Goal: Information Seeking & Learning: Learn about a topic

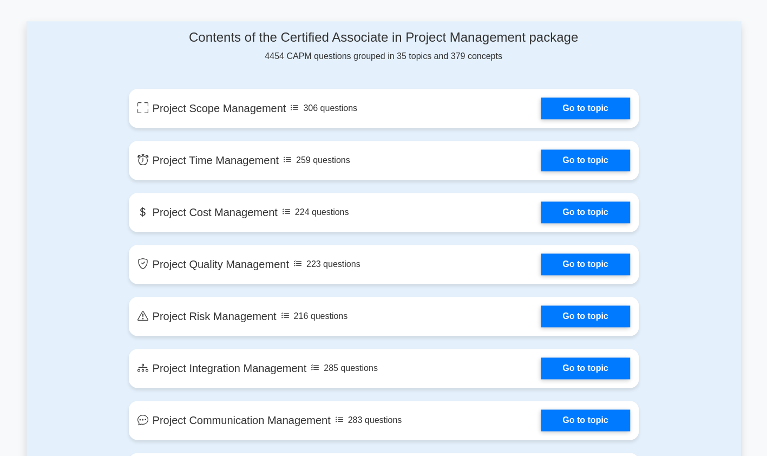
scroll to position [563, 0]
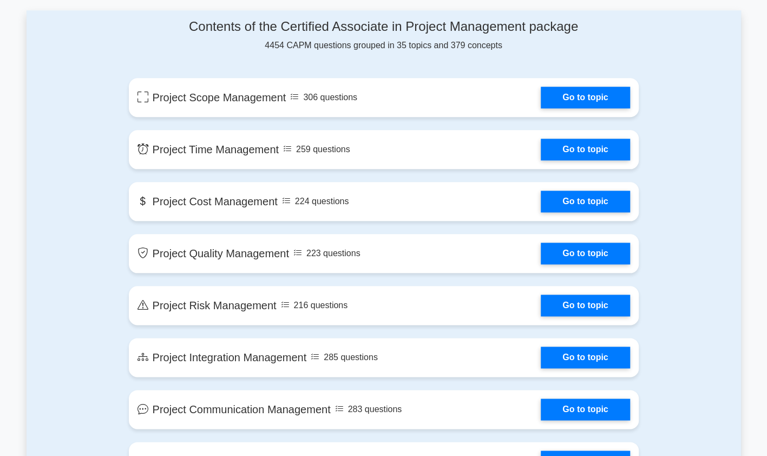
click at [576, 108] on link "Go to topic" at bounding box center [585, 98] width 89 height 22
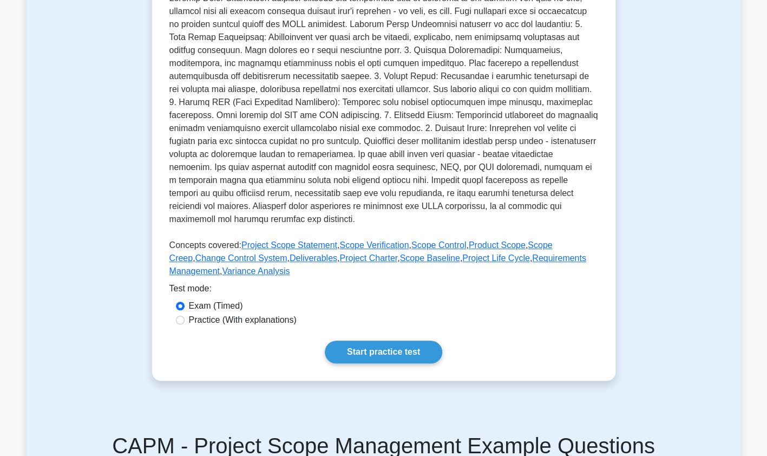
scroll to position [281, 0]
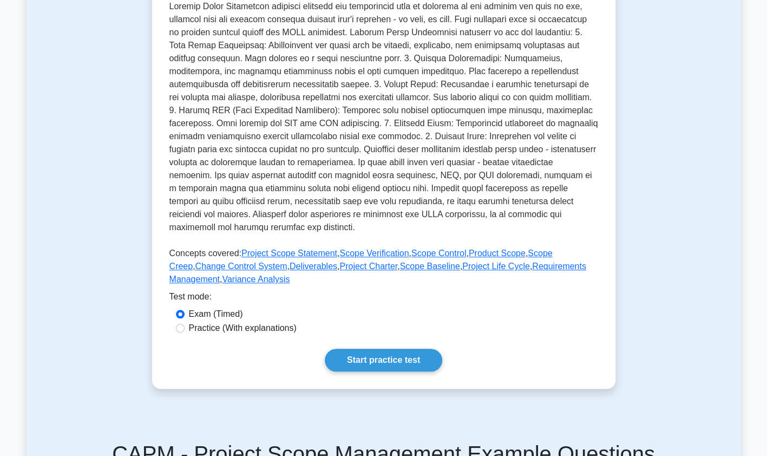
click at [418, 370] on link "Start practice test" at bounding box center [383, 360] width 117 height 23
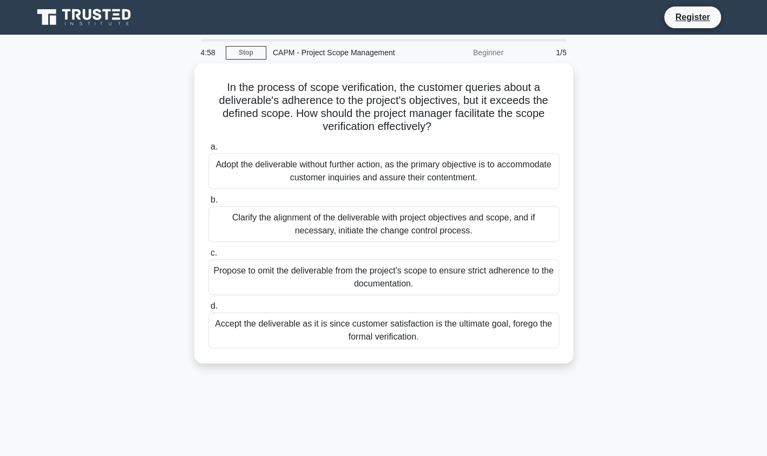
click at [510, 167] on div "Adopt the deliverable without further action, as the primary objective is to ac…" at bounding box center [383, 171] width 351 height 36
click at [208, 150] on input "a. Adopt the deliverable without further action, as the primary objective is to…" at bounding box center [208, 146] width 0 height 7
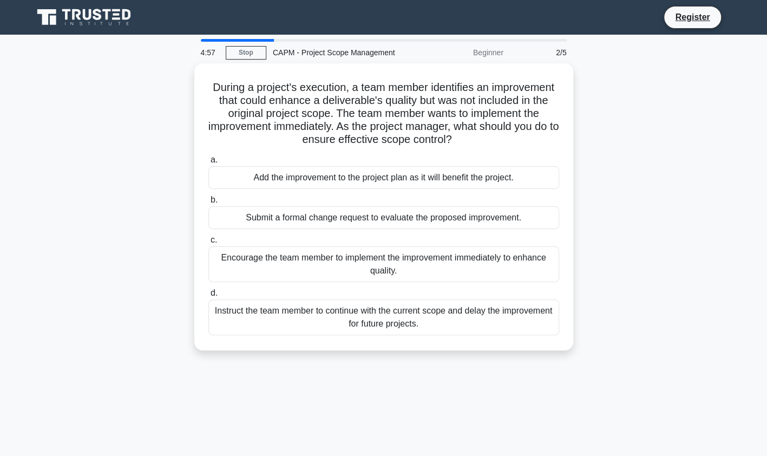
click at [498, 199] on label "b. Submit a formal change request to evaluate the proposed improvement." at bounding box center [383, 211] width 351 height 36
click at [208, 199] on input "b. Submit a formal change request to evaluate the proposed improvement." at bounding box center [208, 199] width 0 height 7
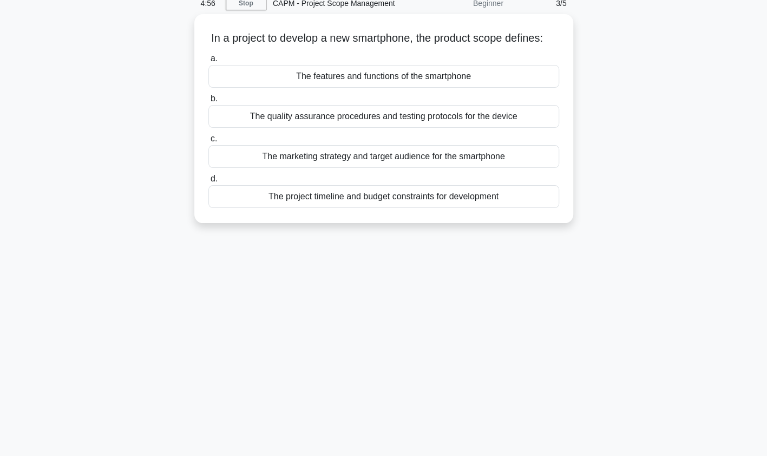
scroll to position [129, 0]
